Goal: Transaction & Acquisition: Book appointment/travel/reservation

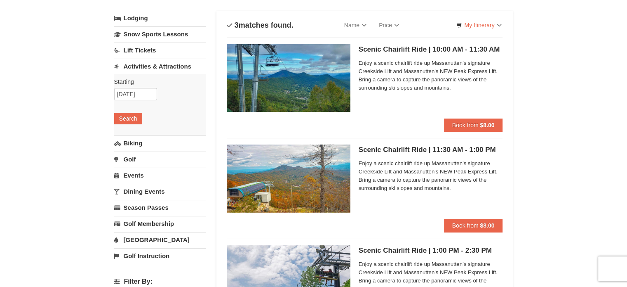
scroll to position [41, 0]
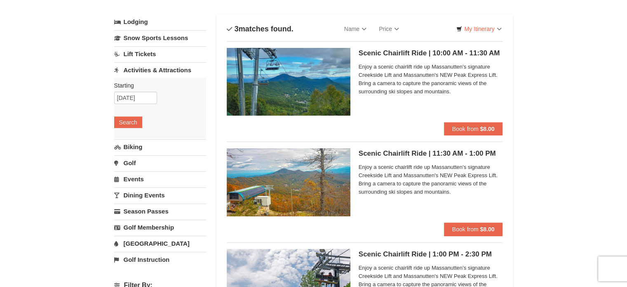
drag, startPoint x: 0, startPoint y: 87, endPoint x: 12, endPoint y: 87, distance: 12.0
click at [0, 87] on div "× Categories List Filter My Itinerary Questions? [PHONE_NUMBER] Lodging Arrival…" at bounding box center [313, 289] width 627 height 602
click at [475, 128] on span "Book from" at bounding box center [465, 128] width 26 height 7
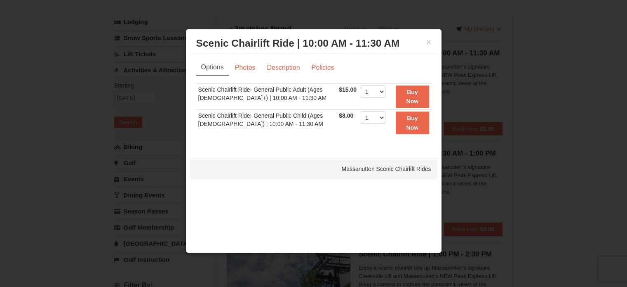
click at [382, 95] on td "1 2 3 4 5 6 7 8 9 10 11 12 13 14 15 16 17 18 19 20 21 22 23 24 25" at bounding box center [373, 96] width 29 height 26
click at [375, 90] on select "1 2 3 4 5 6 7 8 9 10 11 12 13 14 15 16 17 18 19 20 21 22" at bounding box center [373, 91] width 25 height 12
select select "2"
click at [361, 85] on select "1 2 3 4 5 6 7 8 9 10 11 12 13 14 15 16 17 18 19 20 21 22" at bounding box center [373, 91] width 25 height 12
click at [322, 68] on link "Policies" at bounding box center [322, 68] width 33 height 16
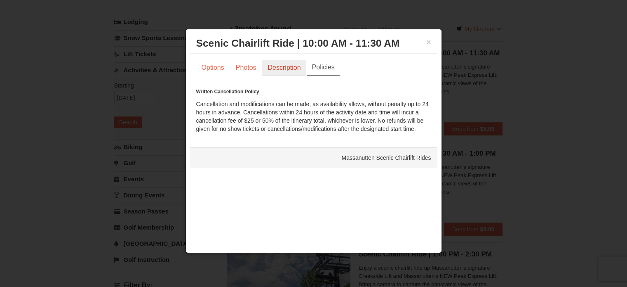
click at [289, 64] on link "Description" at bounding box center [284, 68] width 44 height 16
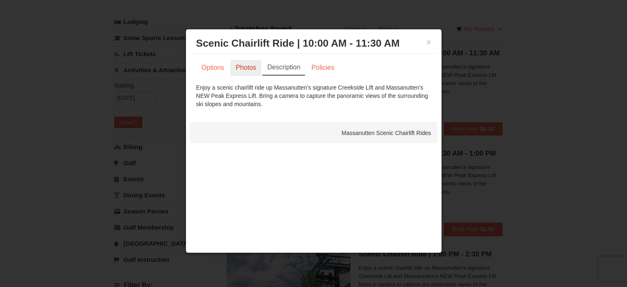
click at [242, 68] on link "Photos" at bounding box center [245, 68] width 31 height 16
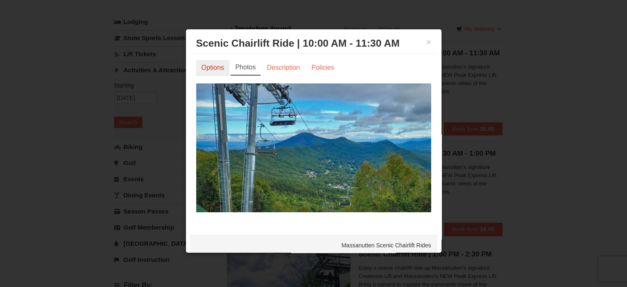
click at [207, 68] on link "Options" at bounding box center [212, 68] width 33 height 16
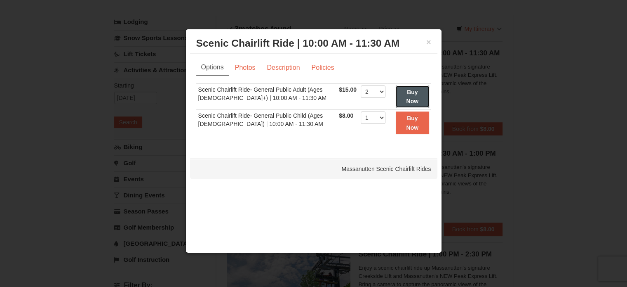
click at [407, 100] on strong "Buy Now" at bounding box center [412, 97] width 12 height 16
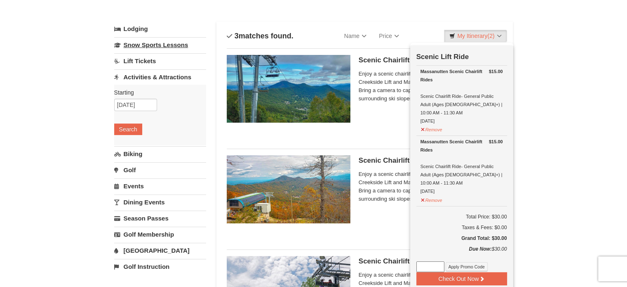
scroll to position [0, 0]
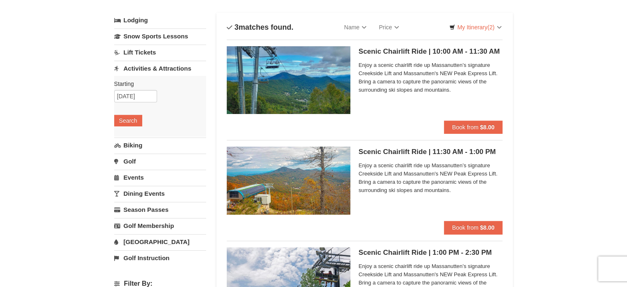
scroll to position [41, 0]
